Goal: Task Accomplishment & Management: Use online tool/utility

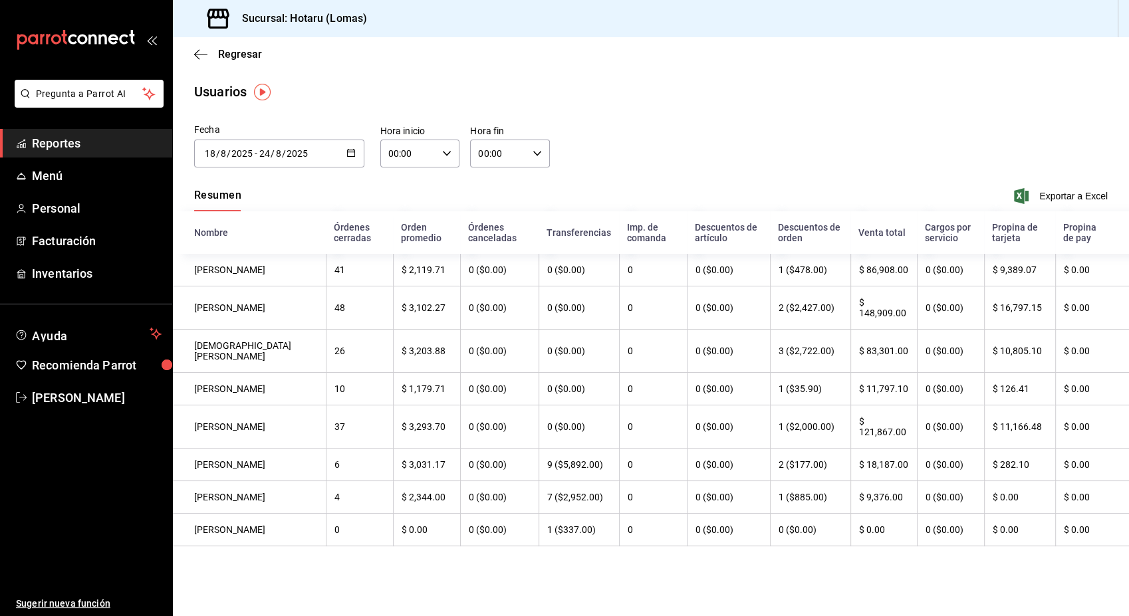
click at [645, 145] on div "Fecha [DATE] [DATE] - [DATE] [DATE] [DATE] Lun estropear mié jue rivalizar sáb …" at bounding box center [651, 153] width 956 height 61
click at [205, 48] on div "Regresar" at bounding box center [651, 54] width 956 height 34
click at [201, 51] on icon "button" at bounding box center [200, 55] width 13 height 12
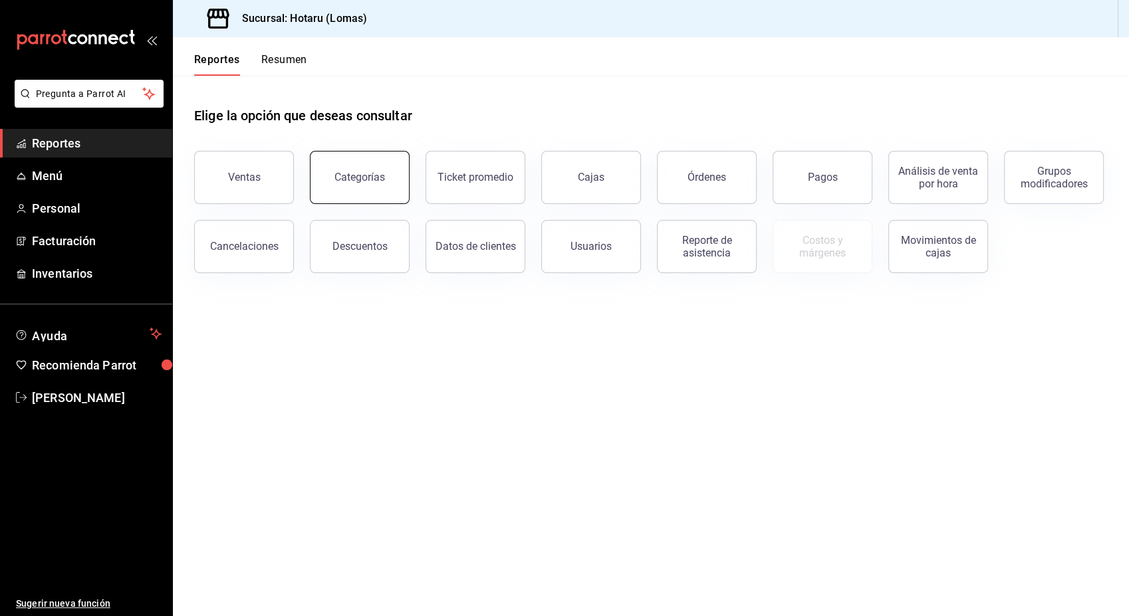
click at [370, 187] on button "Categorías" at bounding box center [360, 177] width 100 height 53
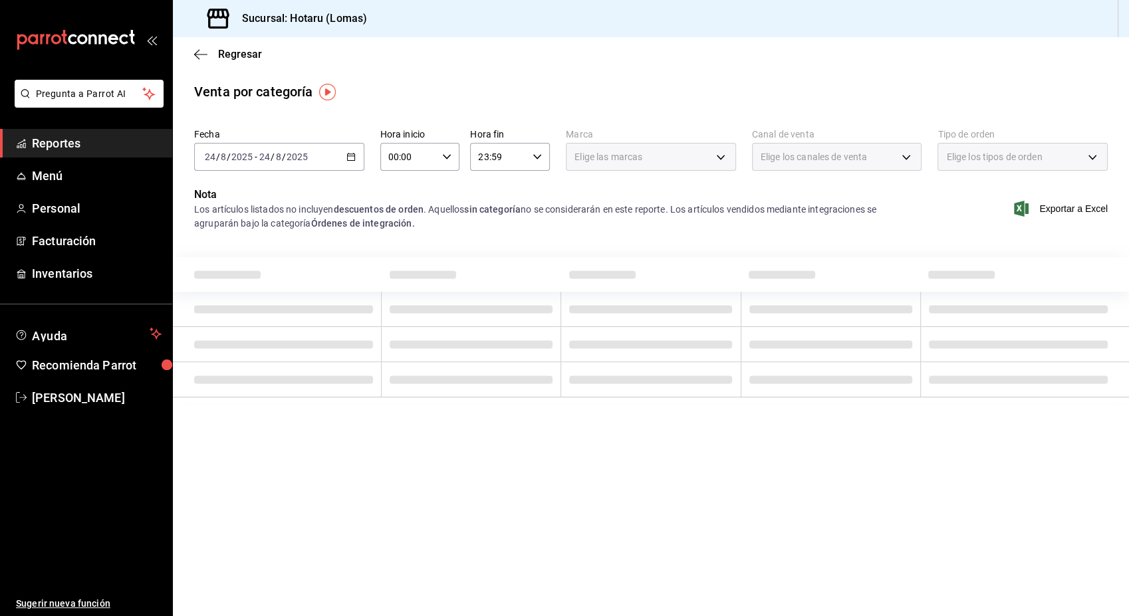
click at [350, 153] on div "[DATE] [DATE] - [DATE] [DATE]" at bounding box center [279, 157] width 170 height 28
click at [234, 191] on span "Hoy" at bounding box center [256, 197] width 103 height 14
click at [1039, 210] on font "Exportar a Excel" at bounding box center [1073, 208] width 68 height 11
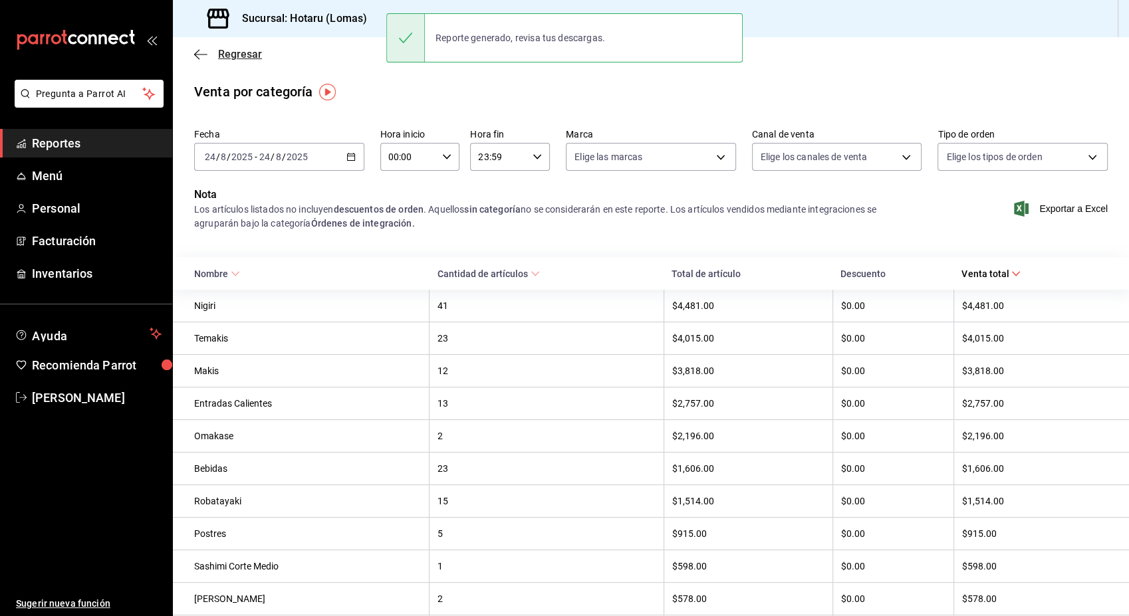
click at [198, 54] on icon "button" at bounding box center [200, 54] width 13 height 1
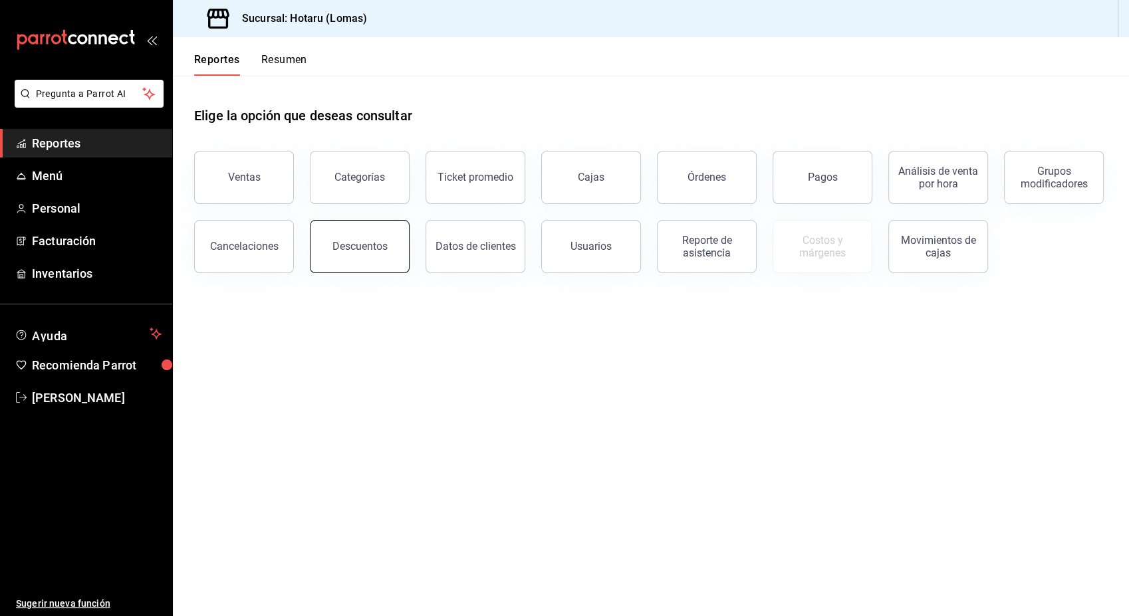
click at [369, 247] on div "Descuentos" at bounding box center [359, 246] width 55 height 13
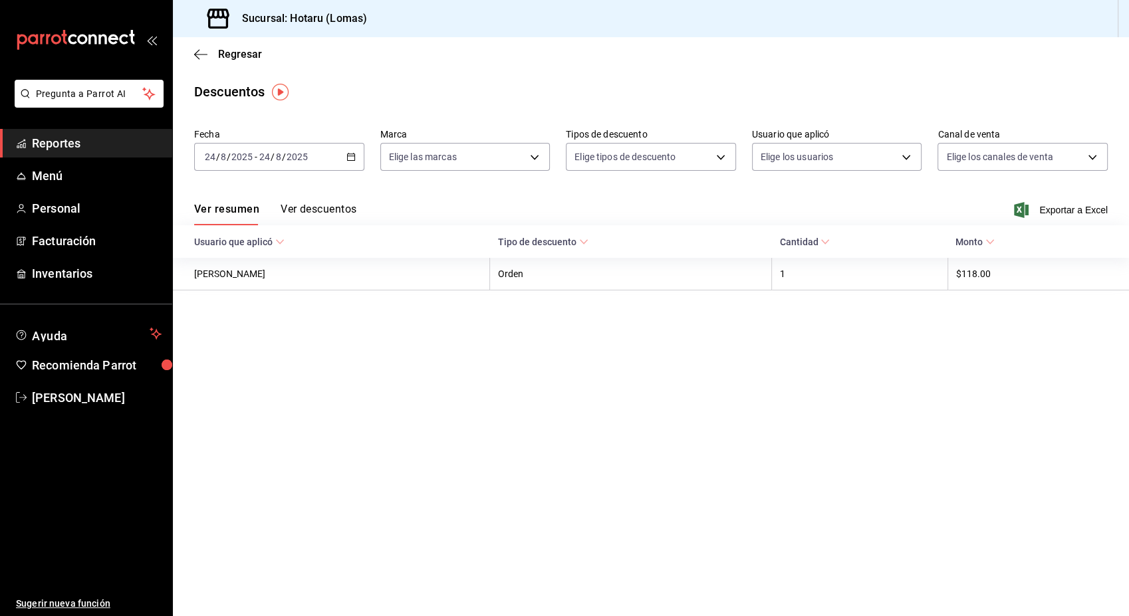
click at [350, 154] on \(Stroke\) "button" at bounding box center [351, 157] width 8 height 7
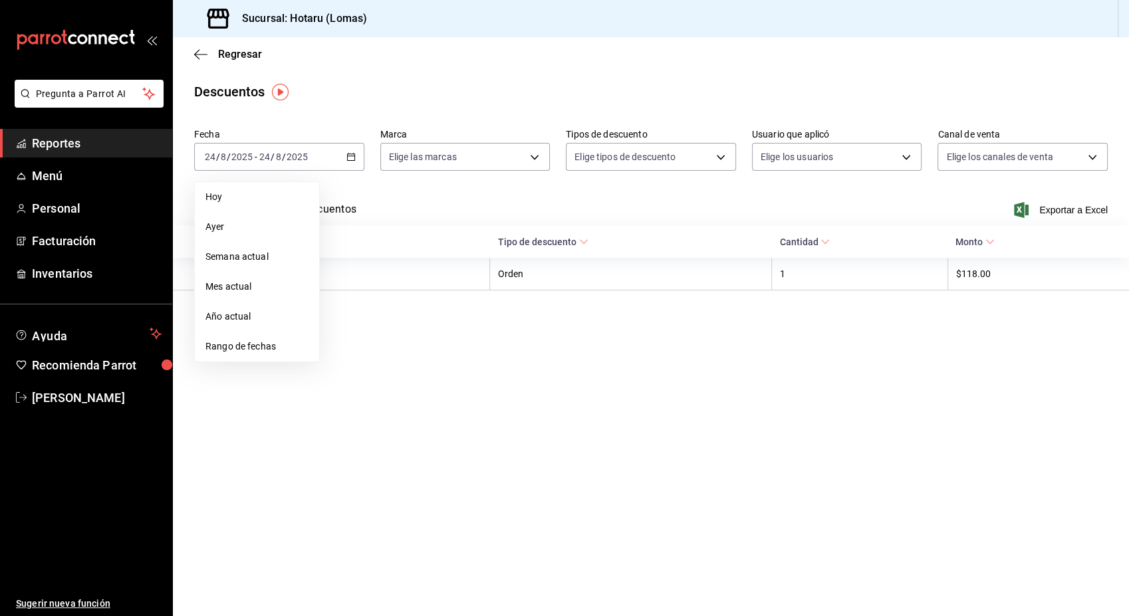
click at [226, 356] on li "Rango de fechas" at bounding box center [257, 347] width 124 height 30
click at [348, 332] on abbr "18" at bounding box center [347, 332] width 9 height 9
click at [495, 334] on button "24" at bounding box center [488, 333] width 23 height 24
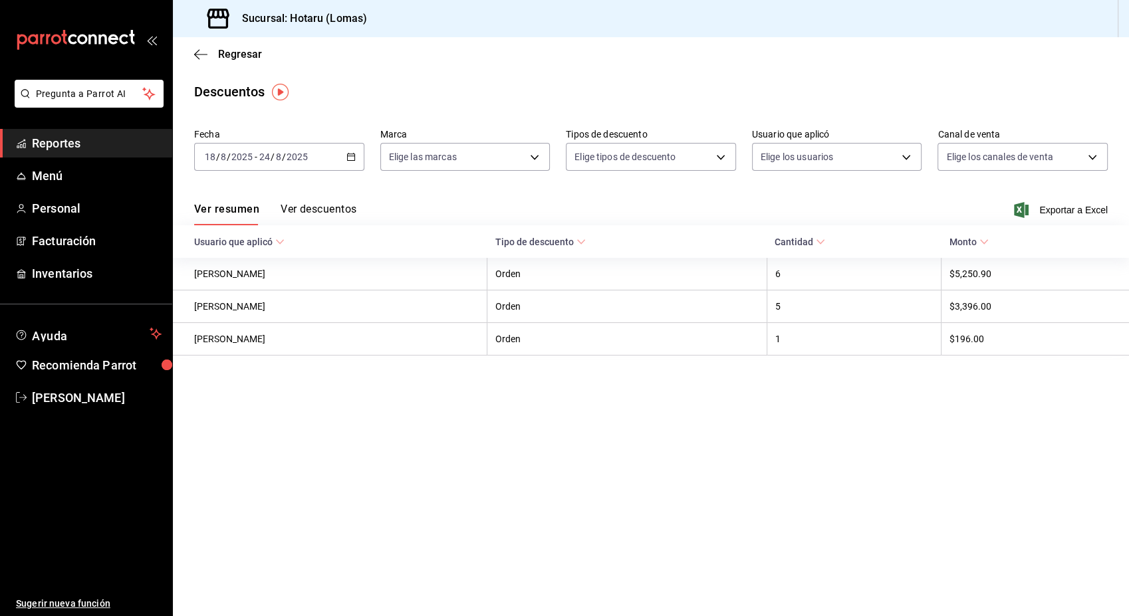
click at [1073, 211] on font "Exportar a Excel" at bounding box center [1073, 210] width 68 height 11
click at [195, 55] on icon "button" at bounding box center [200, 55] width 13 height 12
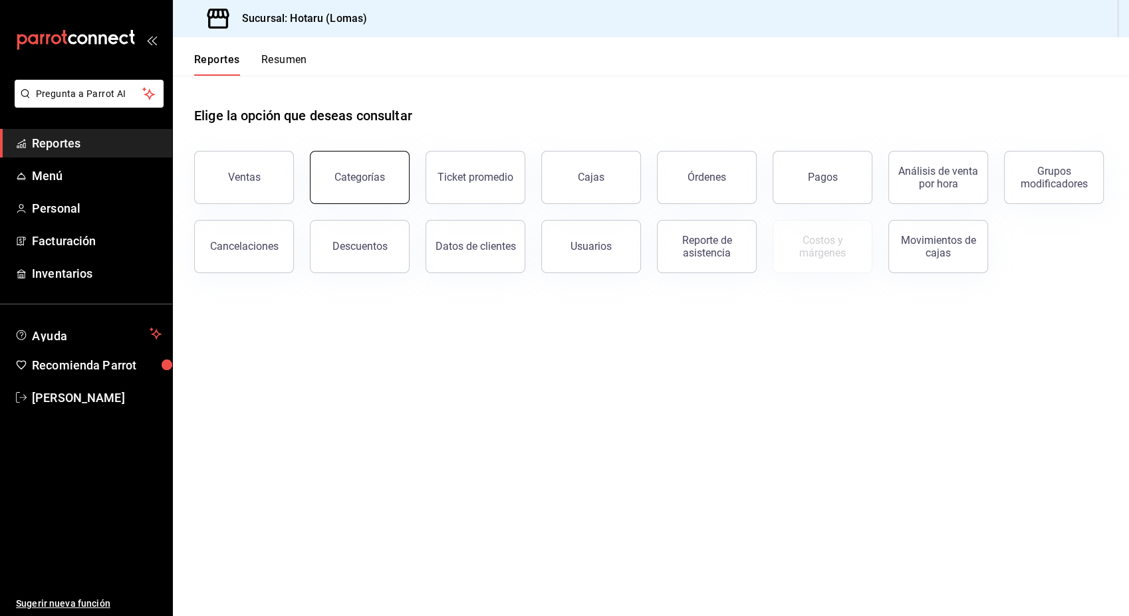
click at [375, 180] on div "Categorías" at bounding box center [359, 177] width 51 height 13
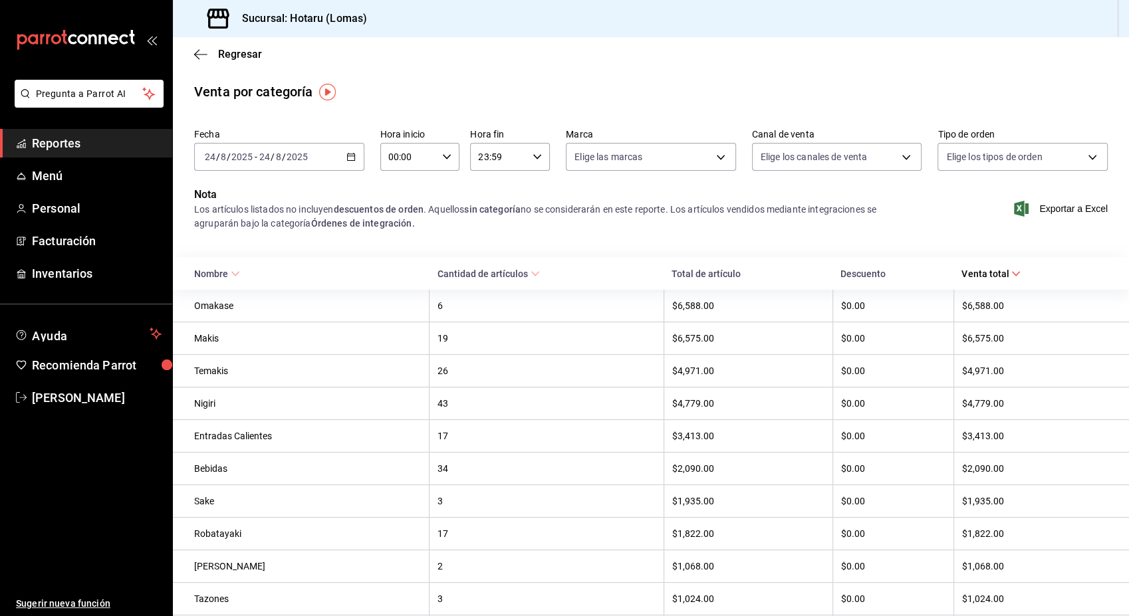
click at [352, 148] on div "[DATE] [DATE] - [DATE] [DATE]" at bounding box center [279, 157] width 170 height 28
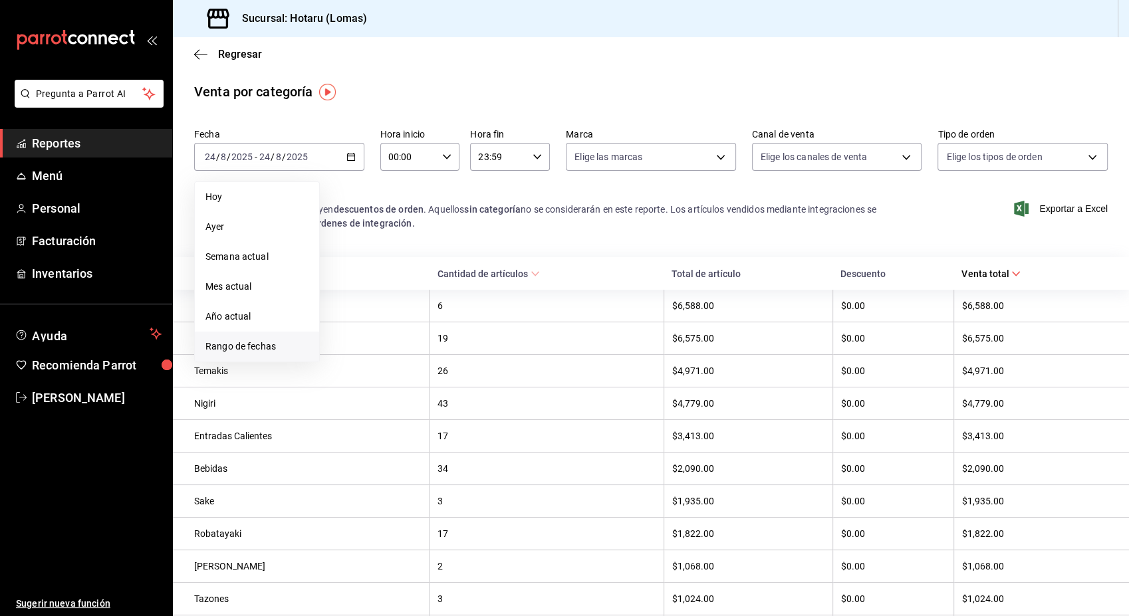
click at [261, 346] on span "Rango de fechas" at bounding box center [256, 347] width 103 height 14
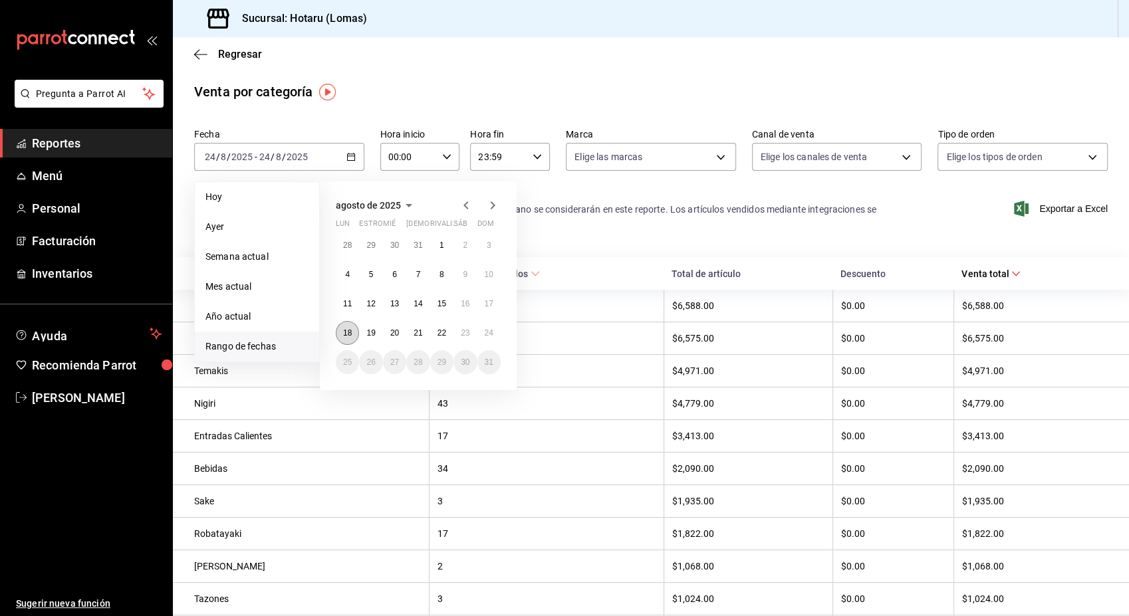
click at [343, 339] on button "18" at bounding box center [347, 333] width 23 height 24
click at [489, 337] on abbr "24" at bounding box center [489, 332] width 9 height 9
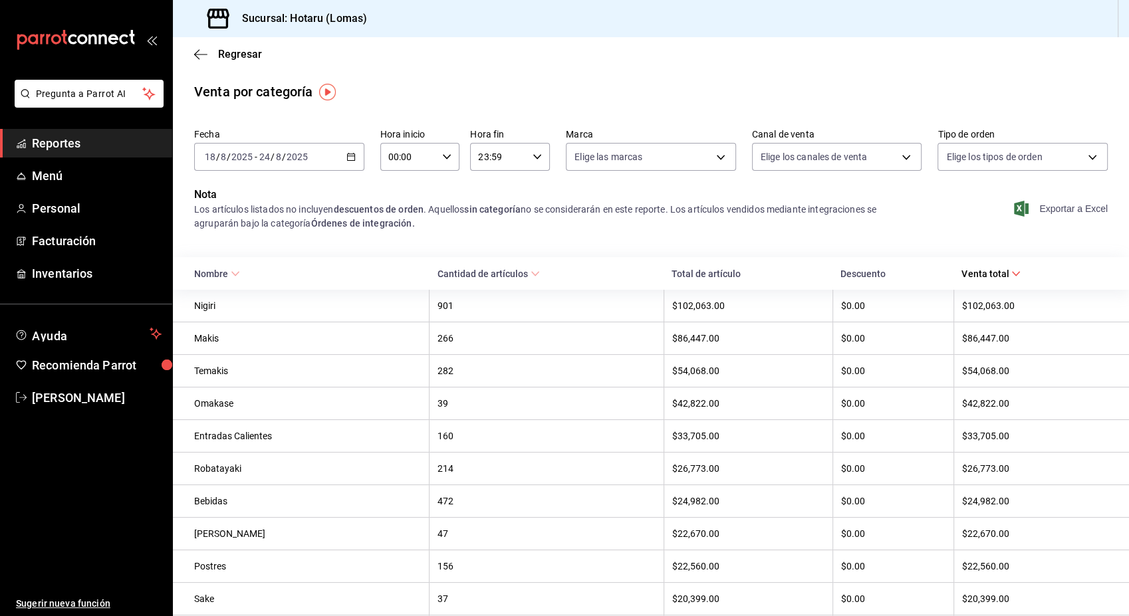
click at [1061, 208] on font "Exportar a Excel" at bounding box center [1073, 208] width 68 height 11
click at [1054, 209] on font "Exportar a Excel" at bounding box center [1073, 208] width 68 height 11
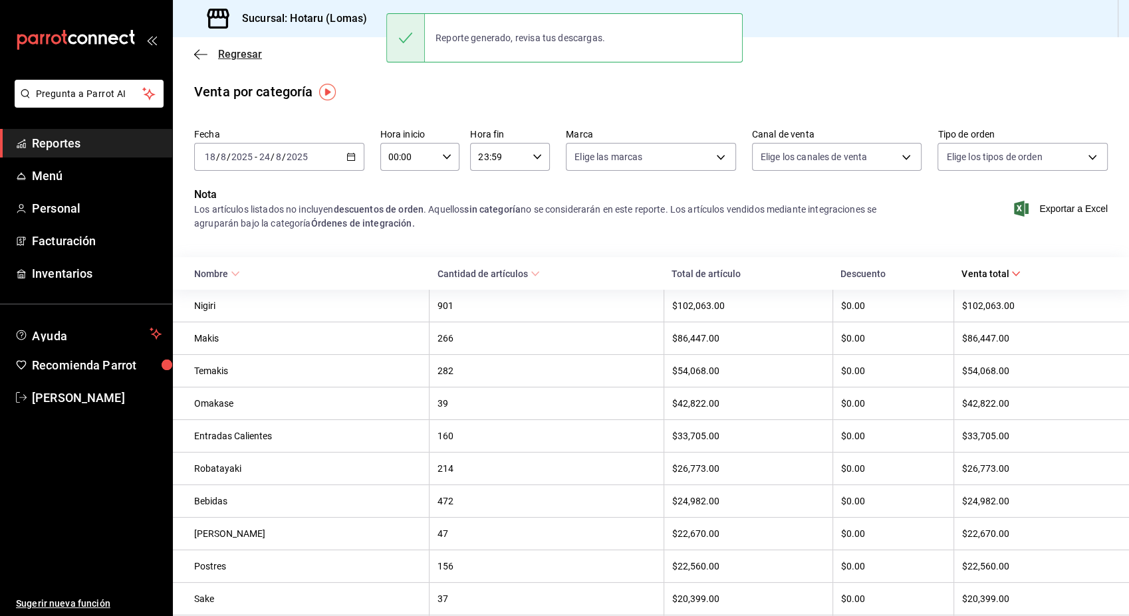
click at [197, 59] on icon "button" at bounding box center [200, 55] width 13 height 12
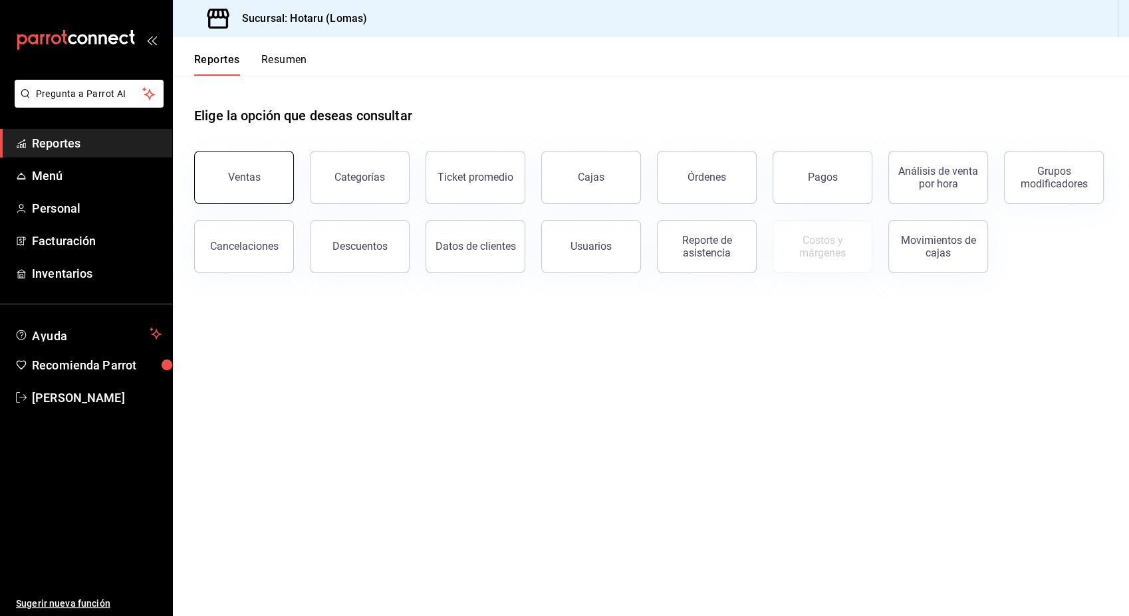
click at [273, 184] on button "Ventas" at bounding box center [244, 177] width 100 height 53
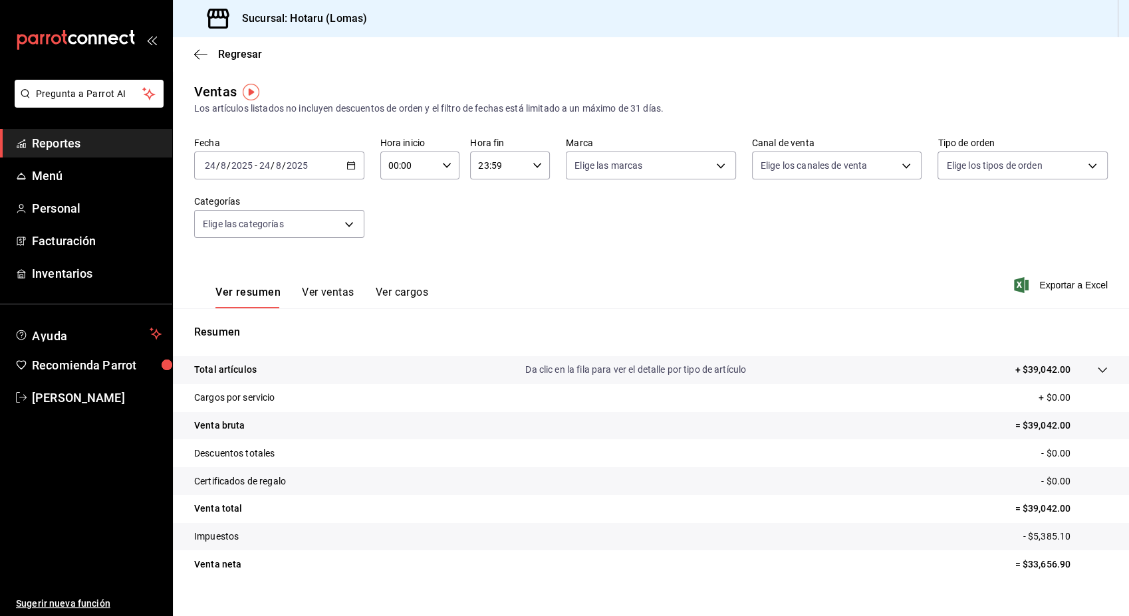
click at [348, 168] on icon "button" at bounding box center [350, 165] width 9 height 9
click at [251, 327] on span "Rango de fechas" at bounding box center [256, 326] width 103 height 14
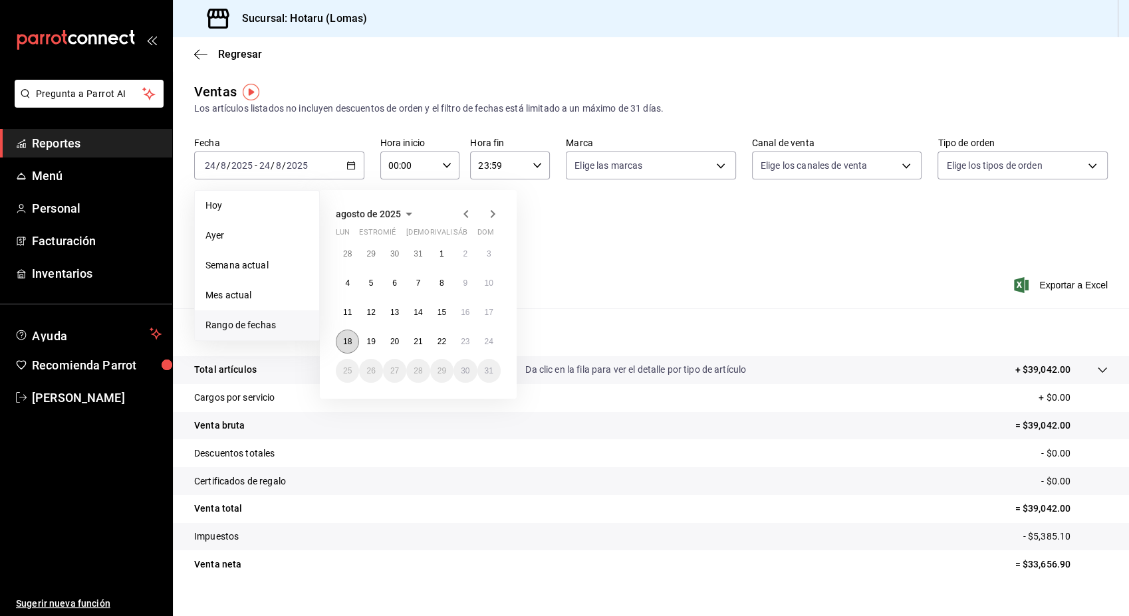
click at [346, 339] on abbr "18" at bounding box center [347, 341] width 9 height 9
click at [489, 344] on abbr "24" at bounding box center [489, 341] width 9 height 9
click at [346, 338] on abbr "18" at bounding box center [347, 341] width 9 height 9
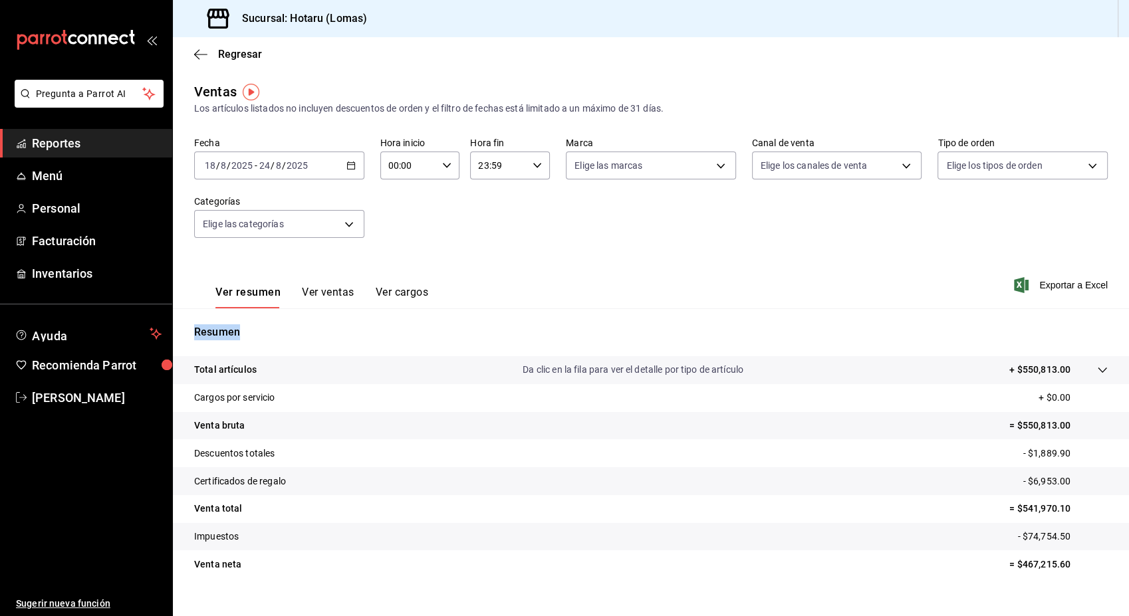
drag, startPoint x: 1116, startPoint y: 299, endPoint x: 1131, endPoint y: 398, distance: 100.8
click at [1128, 398] on html "Pregunta a Parrot AI Reportes Menú Personal Facturación Inventarios Ayuda Recom…" at bounding box center [564, 308] width 1129 height 616
drag, startPoint x: 1131, startPoint y: 398, endPoint x: 903, endPoint y: 247, distance: 273.5
click at [903, 247] on div "Fecha [DATE] [DATE] - [DATE] [DATE] Hora inicio 00:00 Hora inicio Hora fin 23:5…" at bounding box center [651, 195] width 914 height 117
click at [194, 52] on icon "button" at bounding box center [200, 55] width 13 height 12
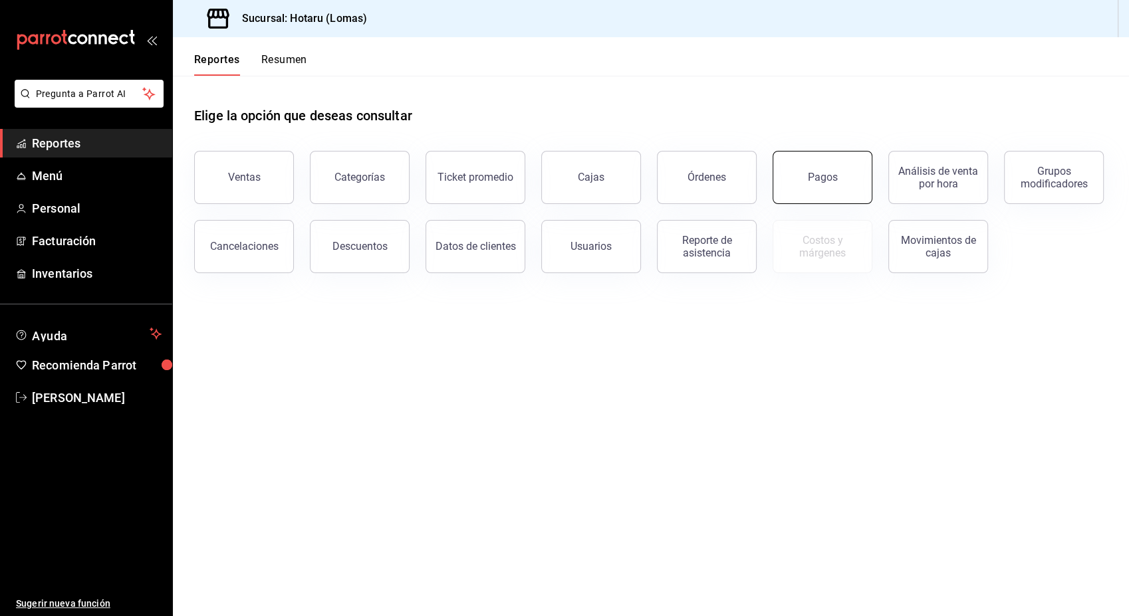
click at [794, 176] on button "Pagos" at bounding box center [823, 177] width 100 height 53
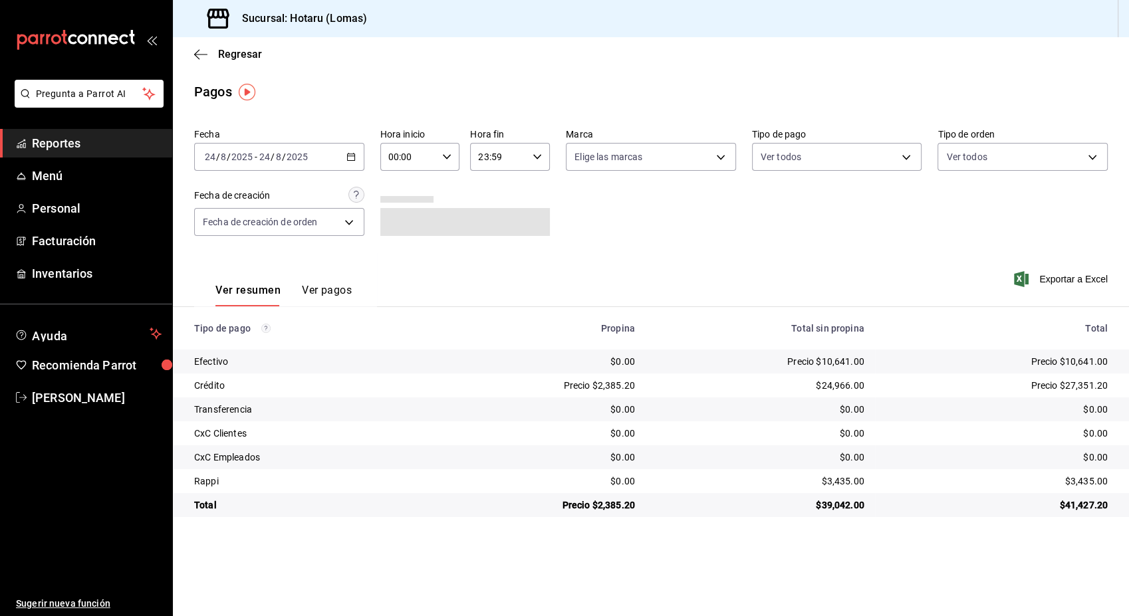
click at [353, 151] on div "[DATE] [DATE] - [DATE] [DATE]" at bounding box center [279, 157] width 170 height 28
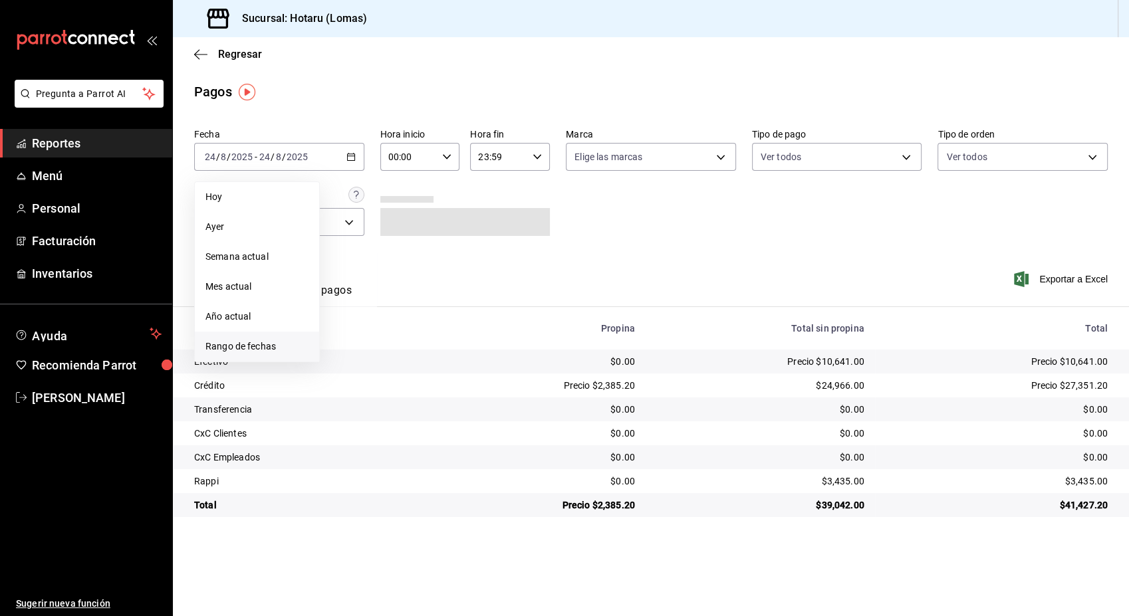
click at [242, 354] on li "Rango de fechas" at bounding box center [257, 347] width 124 height 30
click at [349, 336] on abbr "18" at bounding box center [347, 332] width 9 height 9
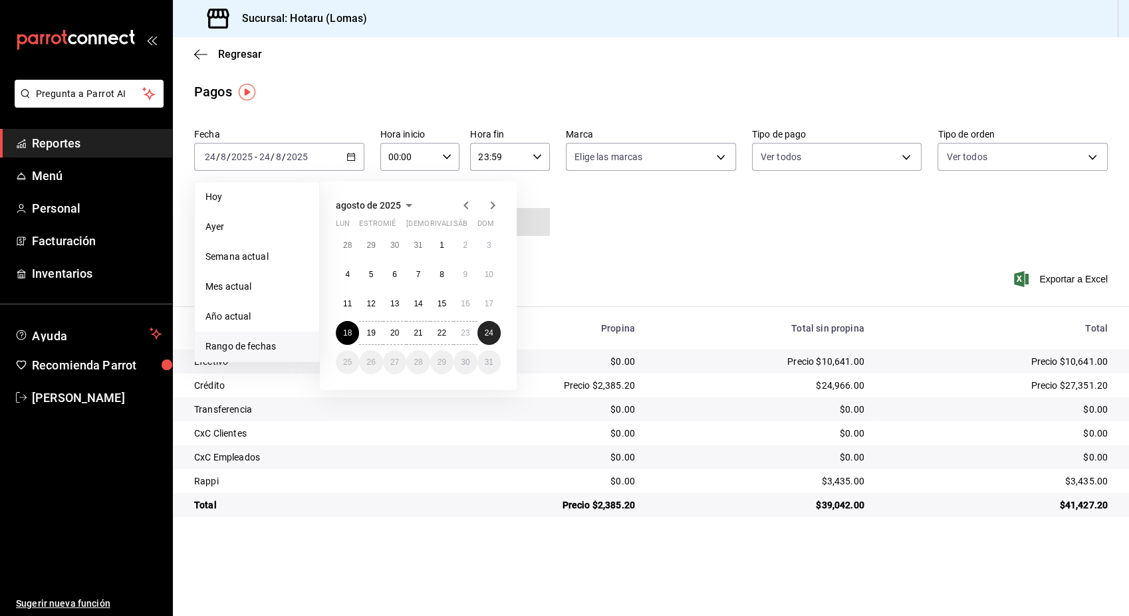
click at [492, 336] on abbr "24" at bounding box center [489, 332] width 9 height 9
